Goal: Information Seeking & Learning: Learn about a topic

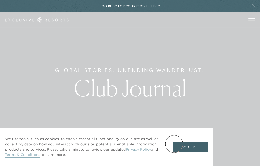
click at [174, 144] on button "Accept" at bounding box center [190, 148] width 35 height 10
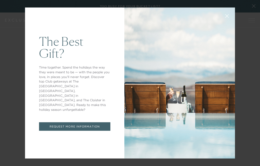
click at [250, 57] on div "The Best Gift? Time together. Spend the holidays the way they were meant to be …" at bounding box center [130, 83] width 260 height 166
click at [251, 57] on div "The Best Gift? Time together. Spend the holidays the way they were meant to be …" at bounding box center [130, 83] width 260 height 166
click at [251, 59] on div "The Best Gift? Time together. Spend the holidays the way they were meant to be …" at bounding box center [130, 83] width 260 height 166
click at [213, 82] on div at bounding box center [180, 83] width 111 height 151
click at [251, 59] on div "The Best Gift? Time together. Spend the holidays the way they were meant to be …" at bounding box center [130, 83] width 260 height 166
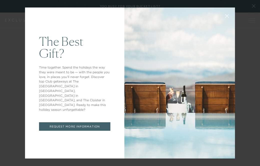
click at [251, 57] on div "The Best Gift? Time together. Spend the holidays the way they were meant to be …" at bounding box center [130, 83] width 260 height 166
click at [228, 17] on icon at bounding box center [227, 16] width 3 height 3
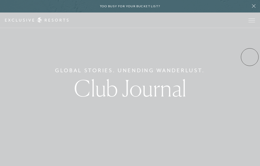
click at [250, 57] on div "Global Stories. Unending Wanderlust. Club Journal" at bounding box center [130, 83] width 260 height 166
click at [238, 56] on div "Global Stories. Unending Wanderlust. Club Journal" at bounding box center [130, 83] width 260 height 166
click at [237, 58] on div "Global Stories. Unending Wanderlust. Club Journal" at bounding box center [130, 83] width 260 height 166
click at [237, 60] on div "Global Stories. Unending Wanderlust. Club Journal" at bounding box center [130, 83] width 260 height 166
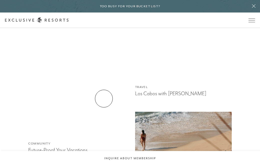
scroll to position [289, 0]
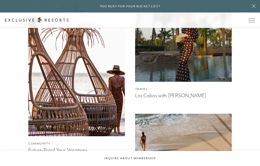
click at [95, 100] on img at bounding box center [76, 77] width 107 height 132
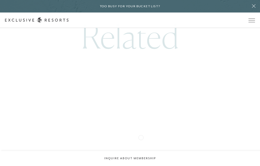
scroll to position [1345, 0]
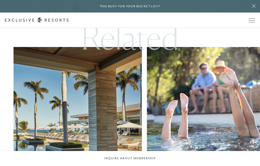
click at [69, 106] on img at bounding box center [78, 112] width 142 height 142
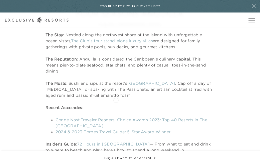
scroll to position [269, 0]
click at [107, 145] on link "72 Hours in Anguilla" at bounding box center [113, 144] width 73 height 5
click at [253, 6] on icon at bounding box center [254, 6] width 4 height 4
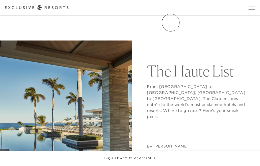
click at [0, 0] on link "Community" at bounding box center [0, 0] width 0 height 0
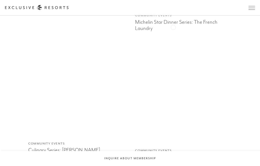
scroll to position [498, 0]
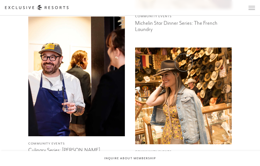
click at [184, 63] on img at bounding box center [184, 96] width 107 height 107
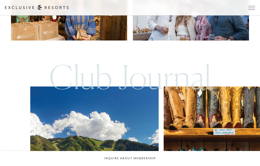
click at [174, 78] on div "Club Journal" at bounding box center [130, 69] width 260 height 33
click at [87, 119] on img at bounding box center [95, 151] width 142 height 142
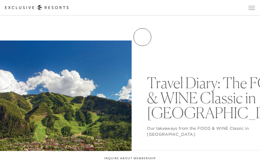
click at [0, 0] on link "Experience Collection" at bounding box center [0, 0] width 0 height 0
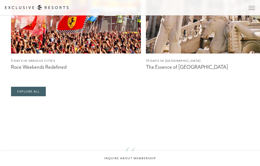
scroll to position [623, 0]
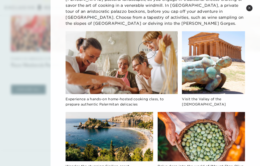
scroll to position [0, 0]
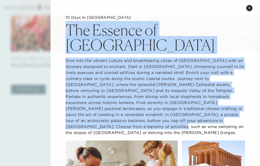
drag, startPoint x: 65, startPoint y: 21, endPoint x: 222, endPoint y: 106, distance: 178.0
copy div "The Essence of Sicily Dive into the vibrant culture and breathtaking vistas of …"
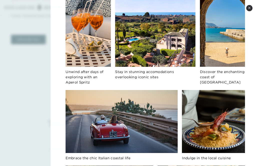
scroll to position [302, 0]
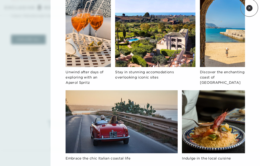
click at [250, 8] on icon at bounding box center [250, 8] width 2 height 2
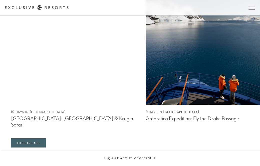
scroll to position [335, 0]
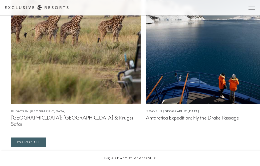
click at [206, 77] on img at bounding box center [211, 41] width 130 height 125
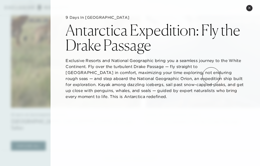
scroll to position [328, 0]
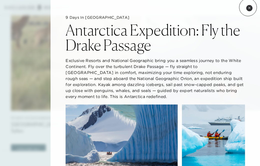
click at [248, 7] on icon at bounding box center [249, 8] width 3 height 3
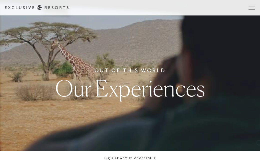
scroll to position [0, 0]
click at [0, 0] on link "Residence Collection" at bounding box center [0, 0] width 0 height 0
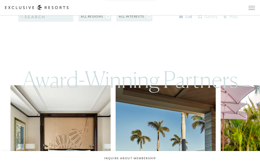
scroll to position [916, 0]
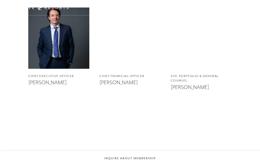
scroll to position [294, 0]
